Goal: Task Accomplishment & Management: Complete application form

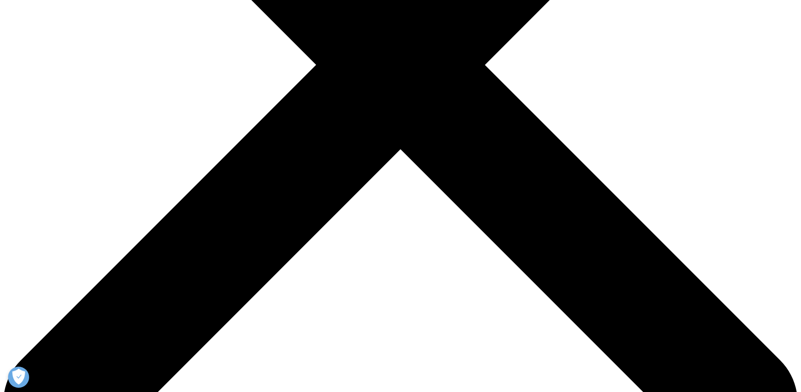
scroll to position [296, 0]
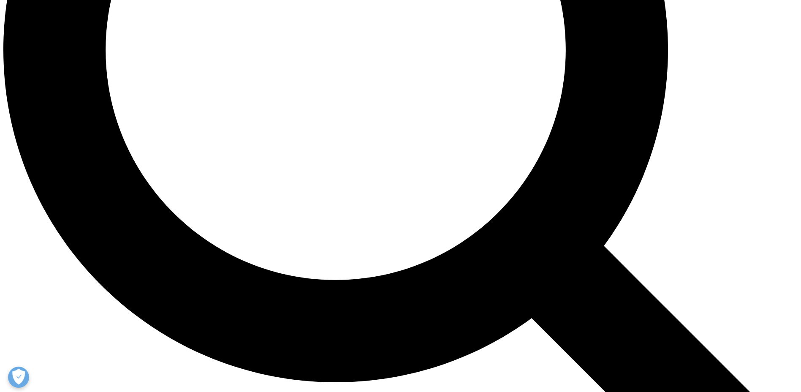
scroll to position [1099, 0]
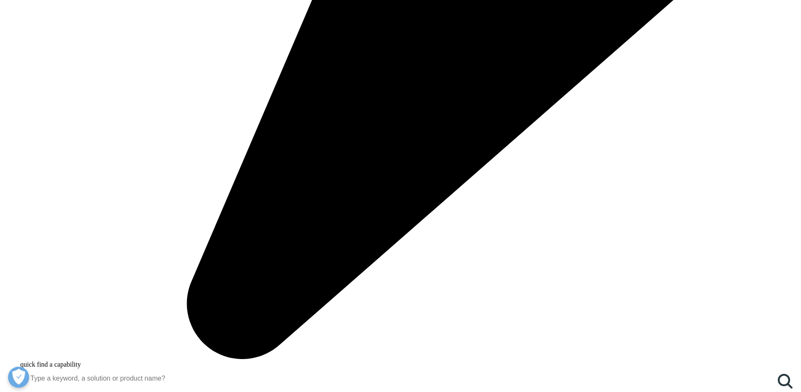
scroll to position [972, 0]
